Goal: Navigation & Orientation: Find specific page/section

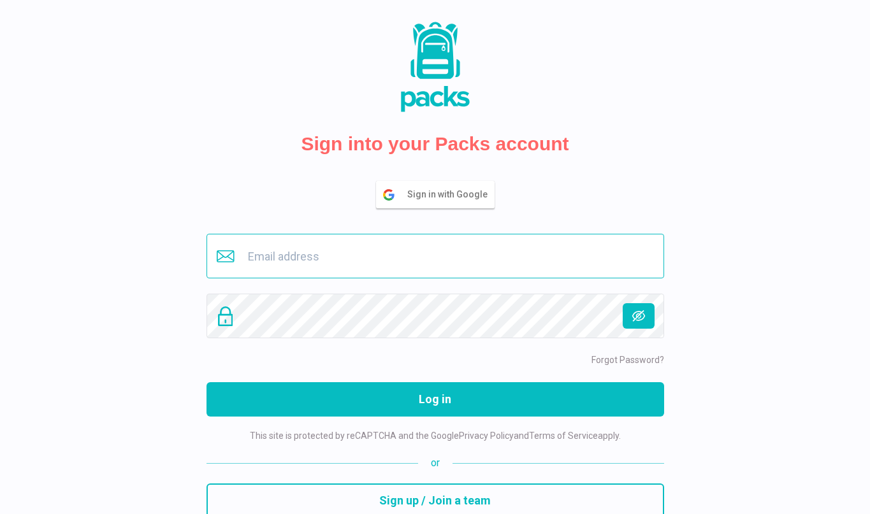
type input "[EMAIL_ADDRESS][DOMAIN_NAME]"
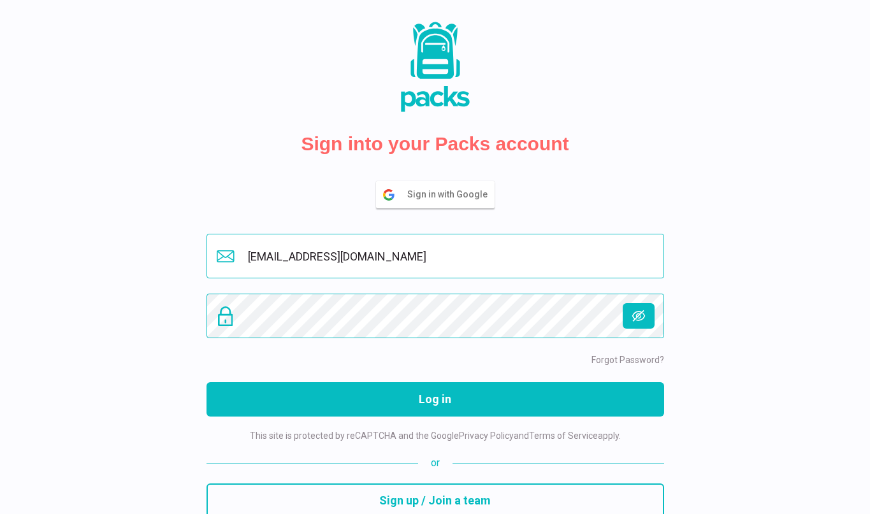
click at [434, 399] on button "Log in" at bounding box center [434, 399] width 457 height 34
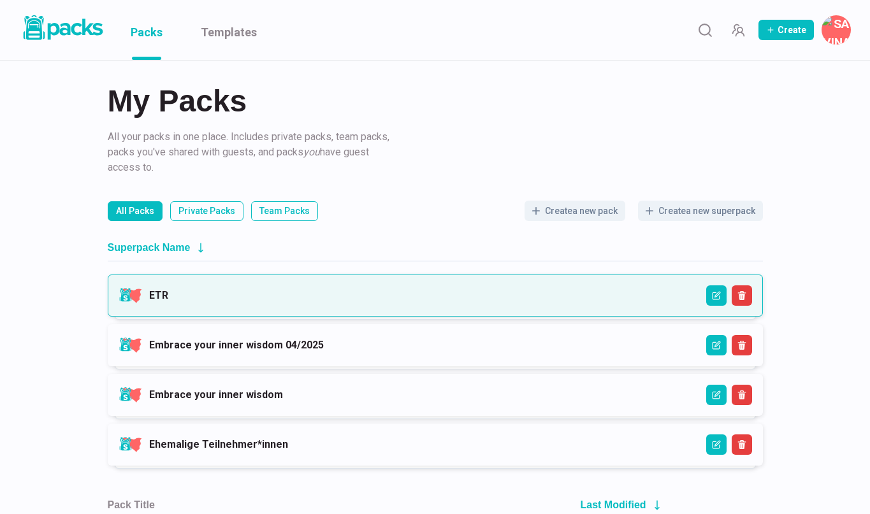
click at [168, 300] on link "ETR" at bounding box center [158, 295] width 19 height 12
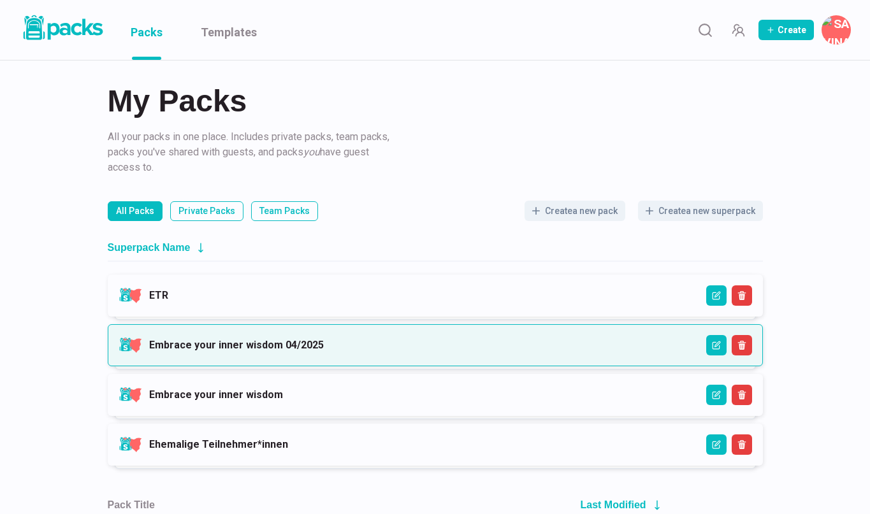
click at [220, 341] on link "Embrace your inner wisdom 04/2025" at bounding box center [236, 345] width 175 height 12
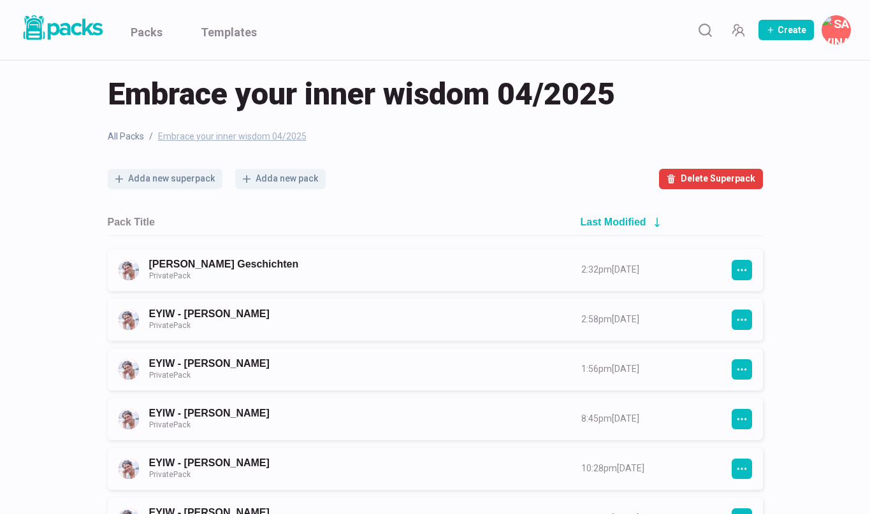
scroll to position [14, 0]
